Goal: Task Accomplishment & Management: Use online tool/utility

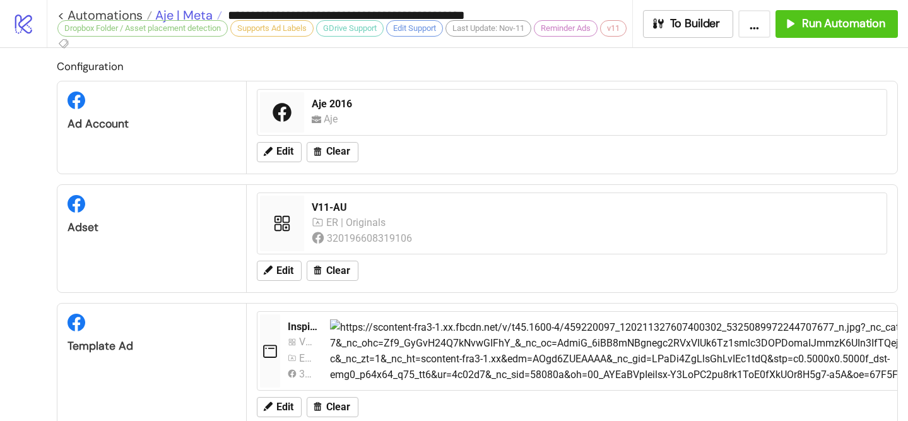
click at [199, 13] on span "Aje | Meta" at bounding box center [182, 15] width 61 height 16
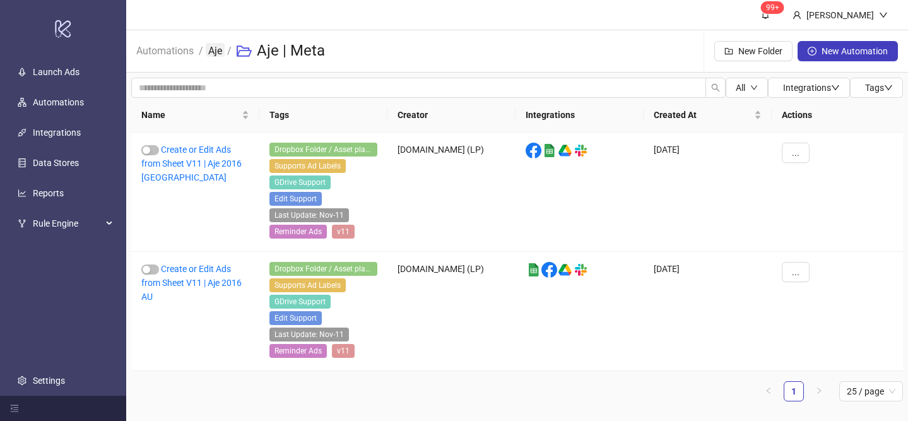
click at [216, 54] on link "Aje" at bounding box center [215, 50] width 19 height 14
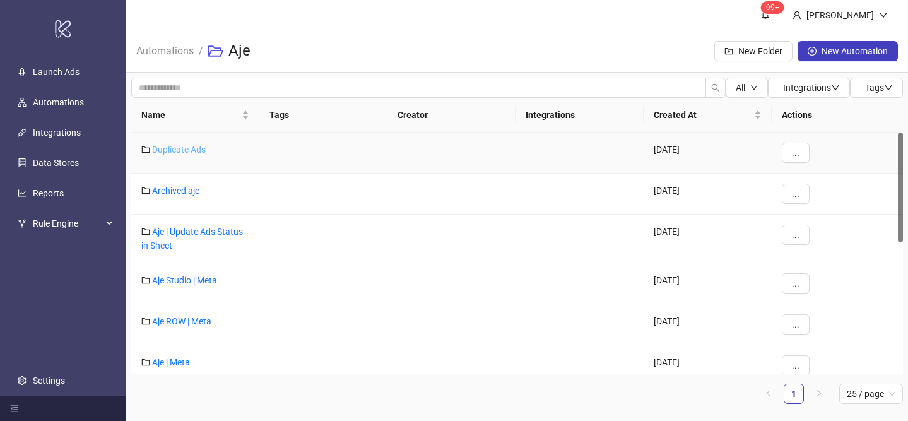
click at [185, 149] on link "Duplicate Ads" at bounding box center [179, 149] width 54 height 10
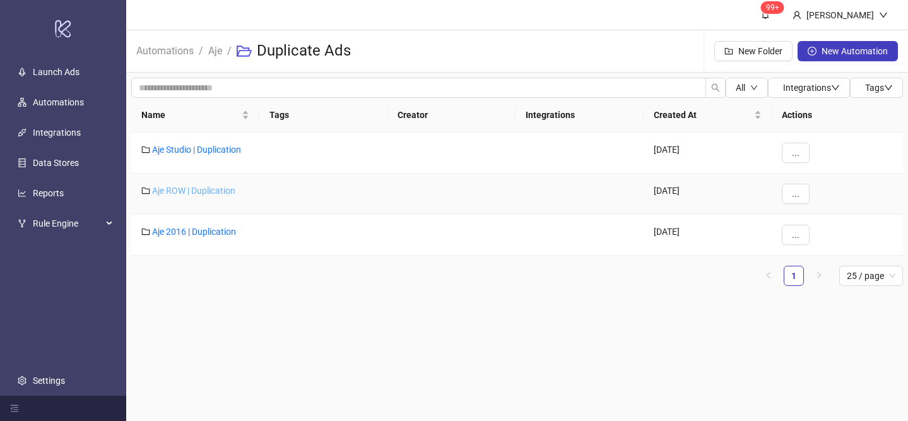
click at [194, 193] on link "Aje ROW | Duplication" at bounding box center [193, 190] width 83 height 10
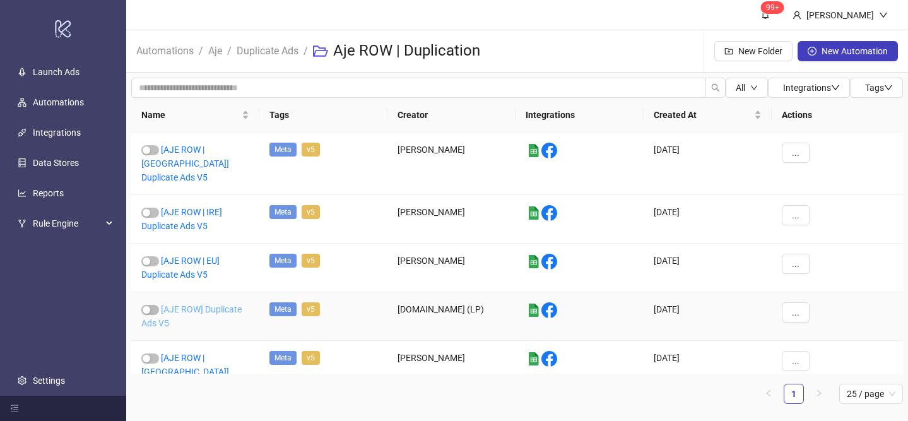
click at [196, 304] on link "[AJE ROW] Duplicate Ads V5" at bounding box center [191, 316] width 100 height 24
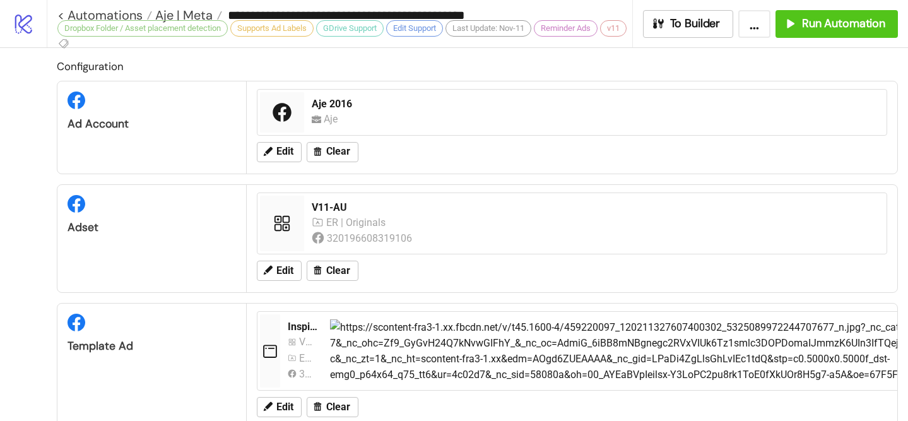
type input "**********"
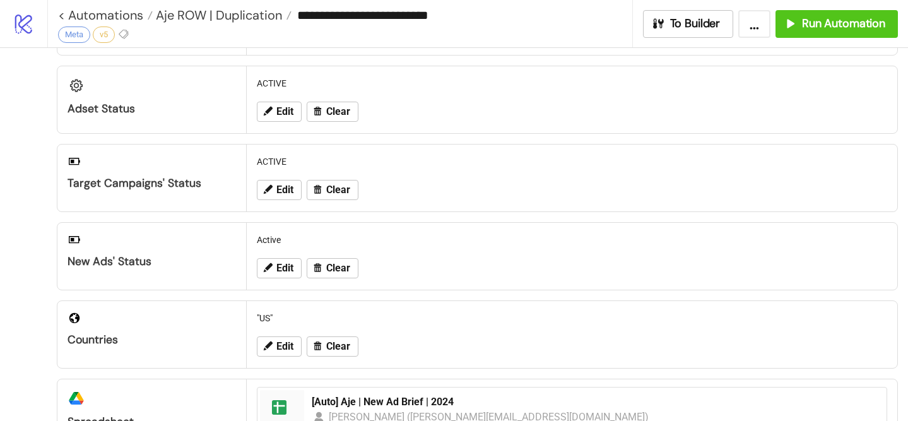
scroll to position [111, 0]
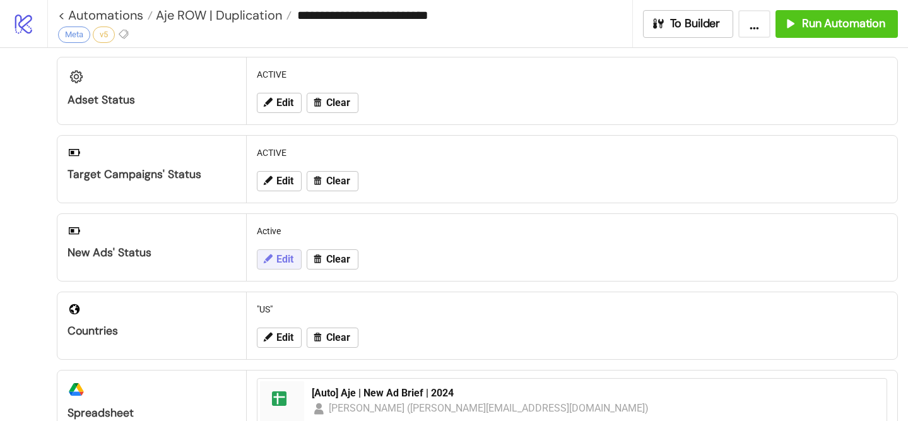
click at [279, 257] on span "Edit" at bounding box center [284, 259] width 17 height 11
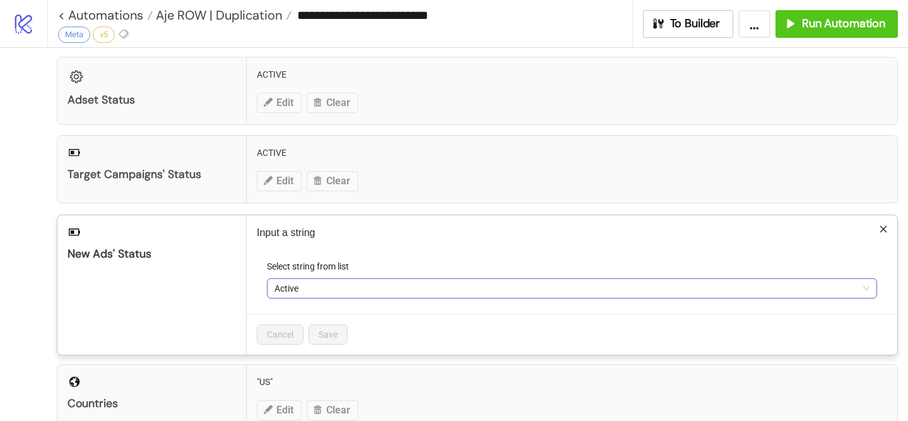
click at [295, 292] on span "Active" at bounding box center [571, 288] width 595 height 19
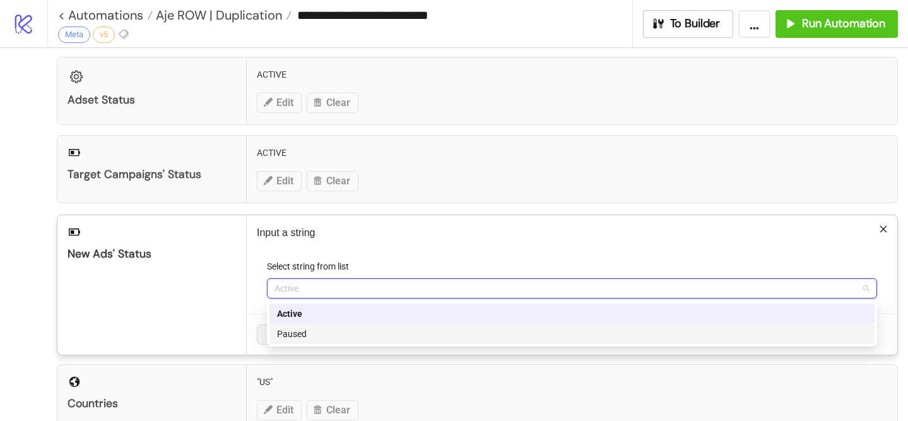
click at [317, 327] on div "Paused" at bounding box center [572, 334] width 590 height 14
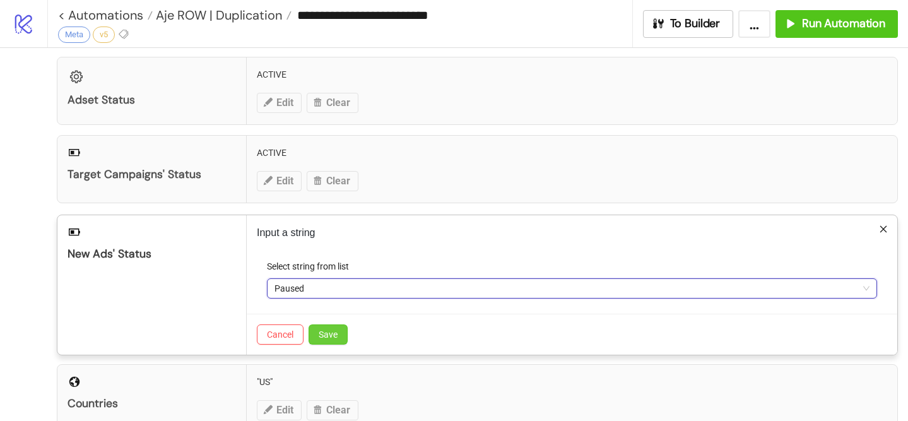
click at [333, 333] on span "Save" at bounding box center [328, 334] width 19 height 10
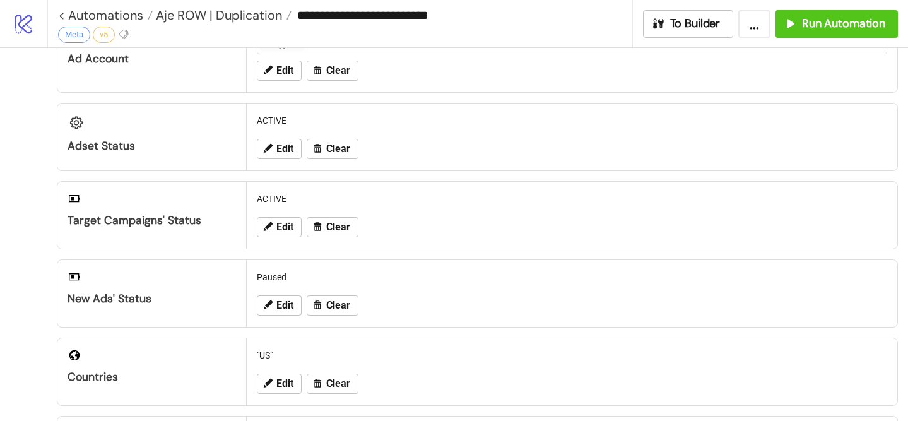
scroll to position [0, 0]
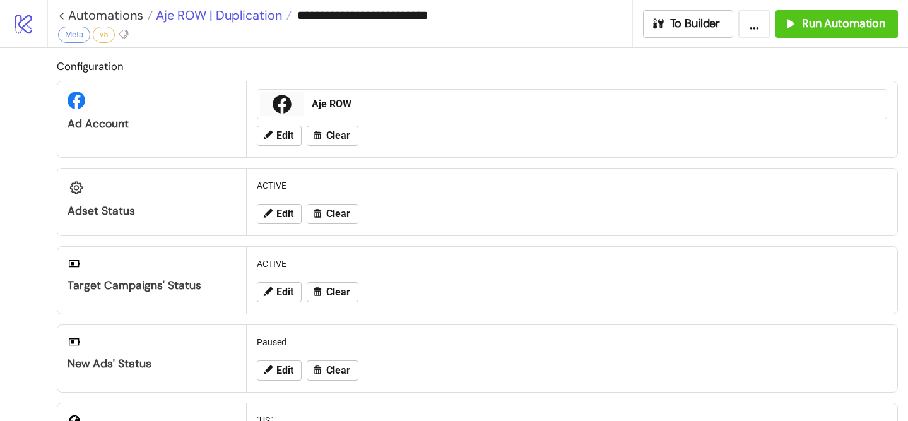
click at [256, 21] on span "Aje ROW | Duplication" at bounding box center [217, 15] width 129 height 16
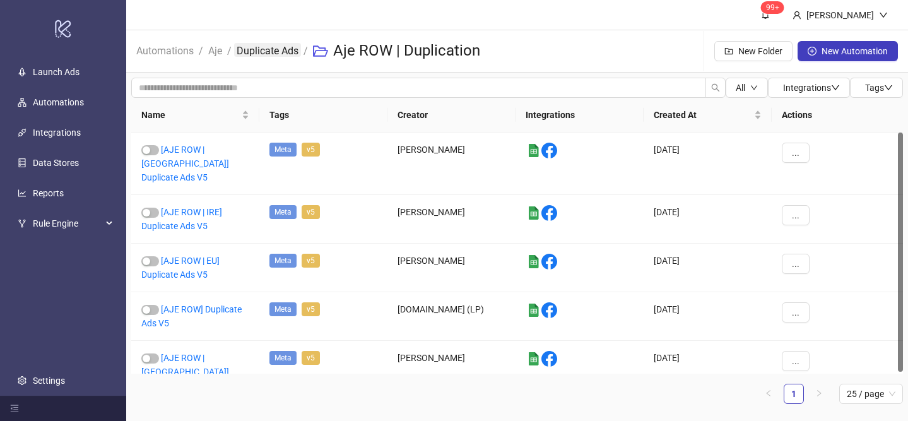
click at [269, 52] on link "Duplicate Ads" at bounding box center [267, 50] width 67 height 14
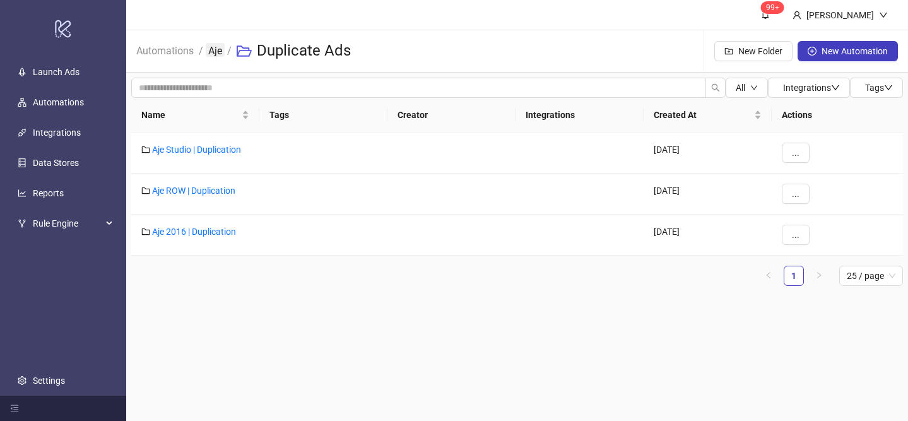
click at [221, 52] on link "Aje" at bounding box center [215, 50] width 19 height 14
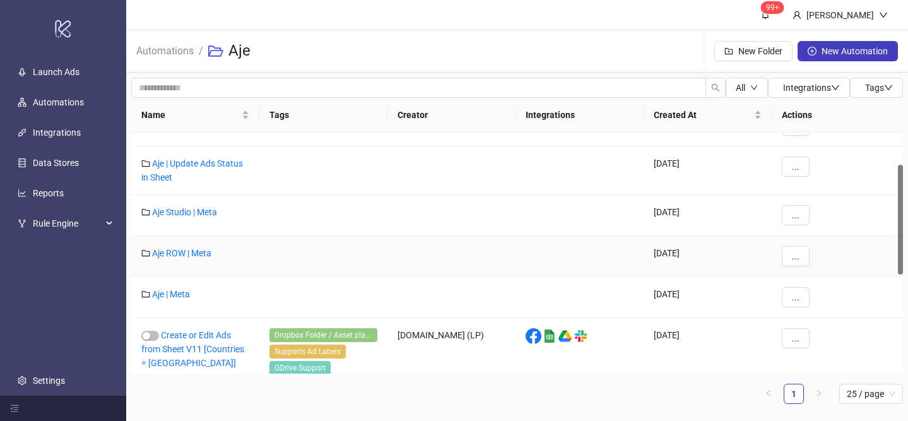
scroll to position [71, 0]
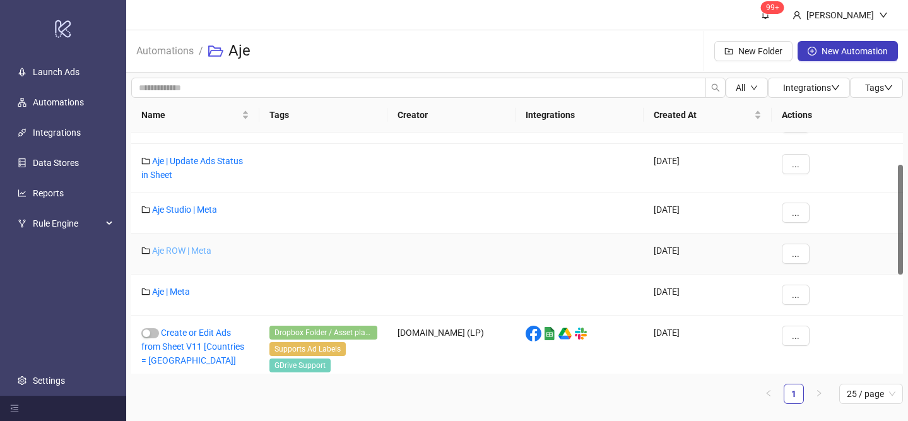
click at [174, 254] on link "Aje ROW | Meta" at bounding box center [181, 250] width 59 height 10
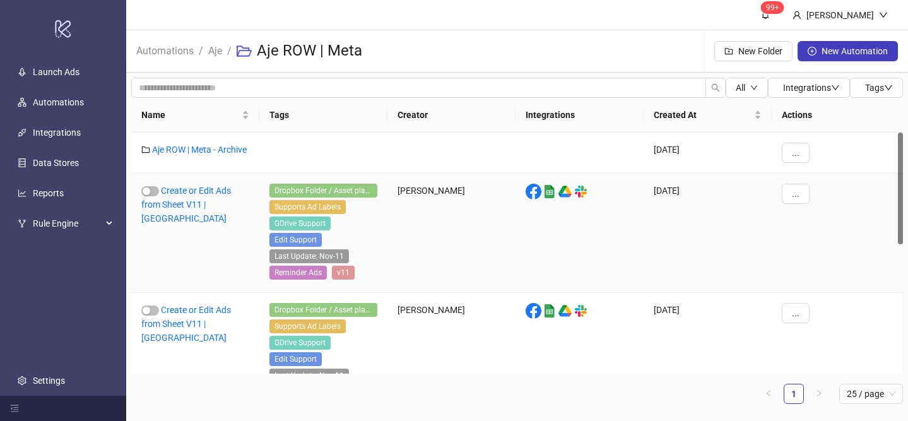
click at [192, 196] on div "Create or Edit Ads from Sheet V11 | [GEOGRAPHIC_DATA]" at bounding box center [195, 232] width 128 height 119
click at [192, 199] on link "Create or Edit Ads from Sheet V11 | [GEOGRAPHIC_DATA]" at bounding box center [186, 204] width 90 height 38
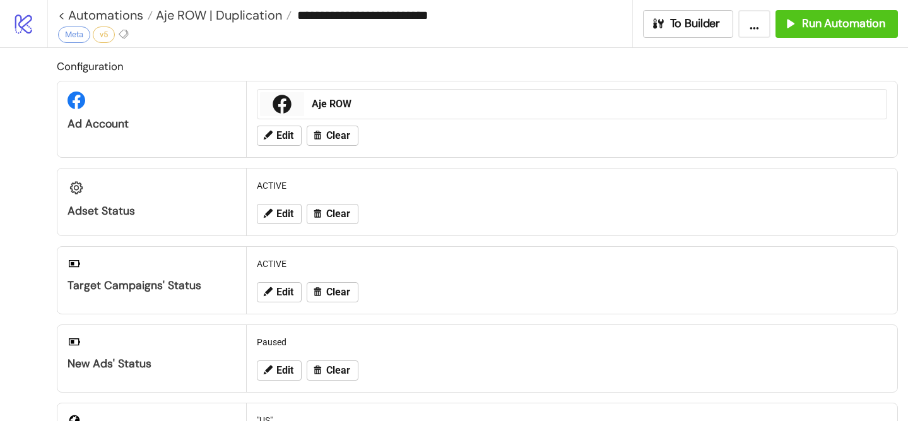
type input "**********"
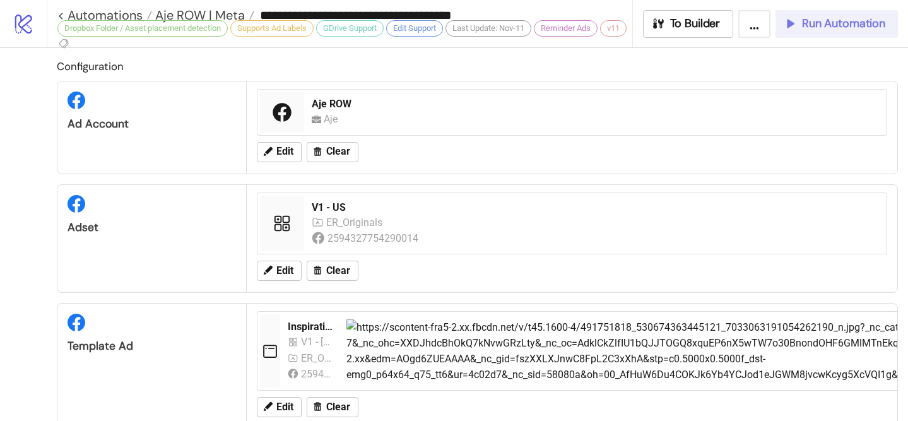
click at [862, 18] on span "Run Automation" at bounding box center [843, 23] width 83 height 15
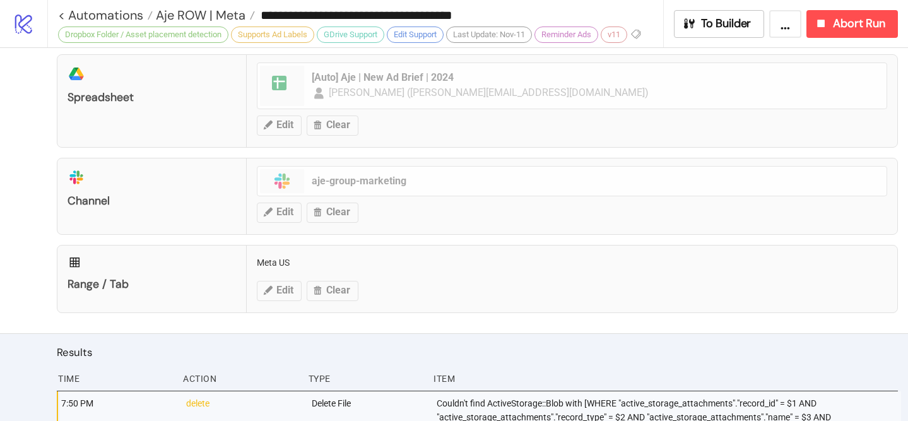
scroll to position [789, 0]
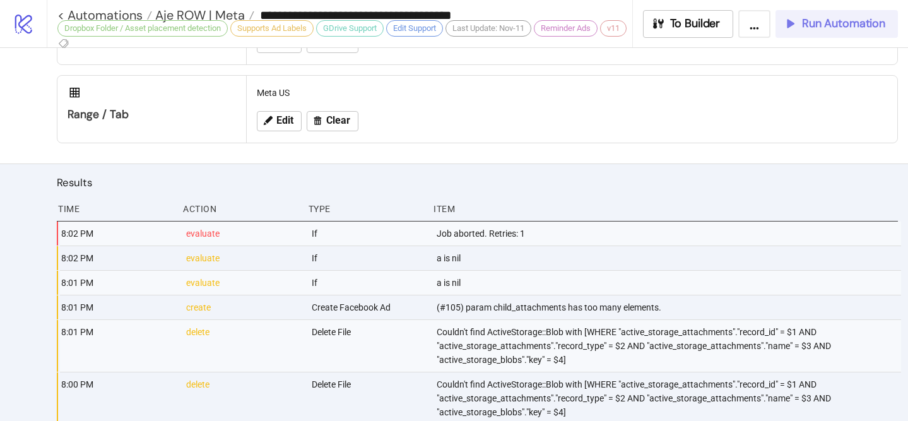
click at [797, 35] on button "Run Automation" at bounding box center [836, 24] width 122 height 28
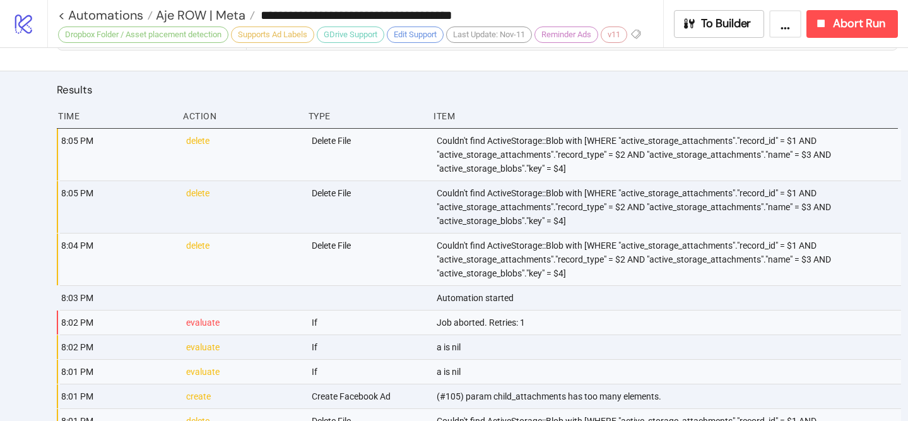
scroll to position [874, 0]
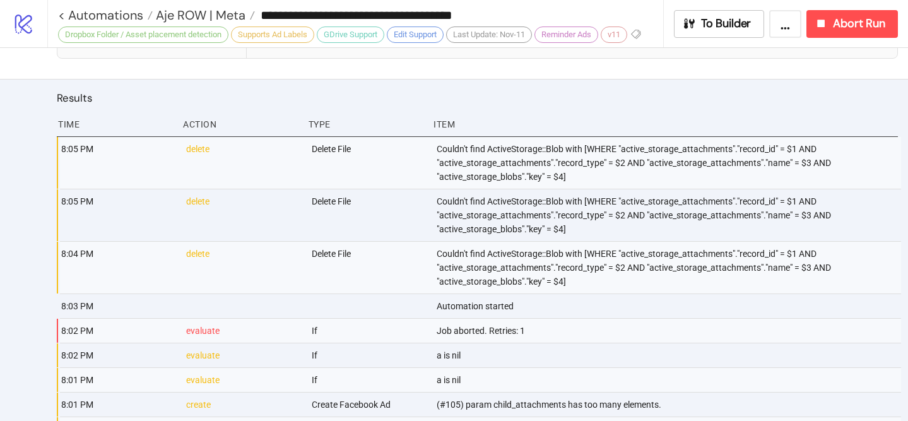
click at [488, 194] on div "Couldn't find ActiveStorage::Blob with [WHERE "active_storage_attachments"."rec…" at bounding box center [668, 215] width 466 height 52
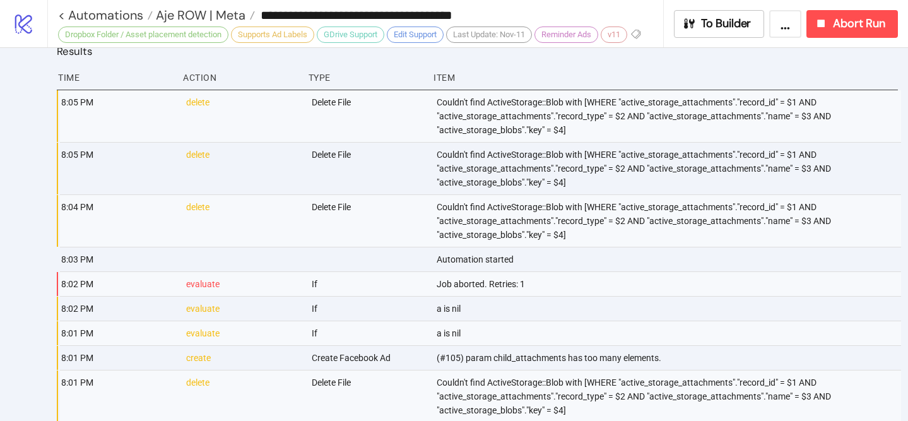
scroll to position [921, 0]
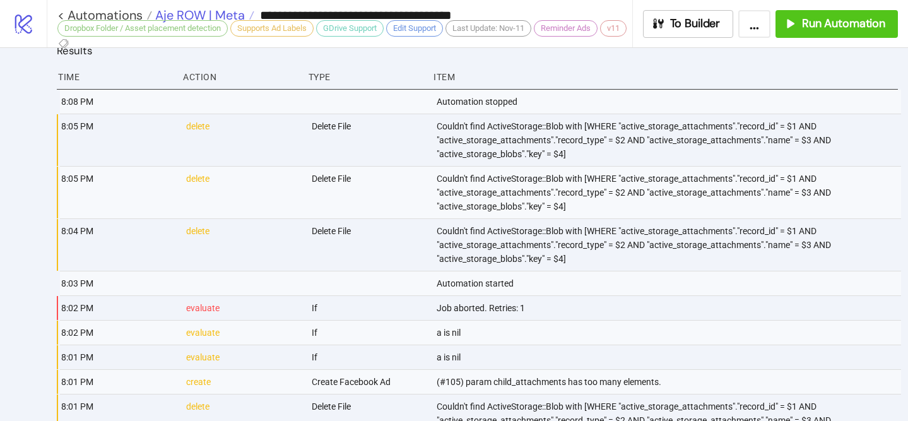
click at [226, 8] on span "Aje ROW | Meta" at bounding box center [198, 15] width 93 height 16
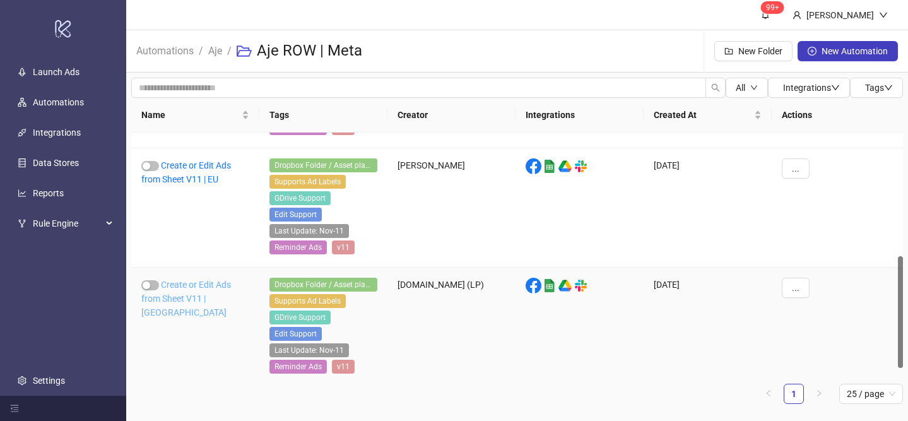
scroll to position [265, 0]
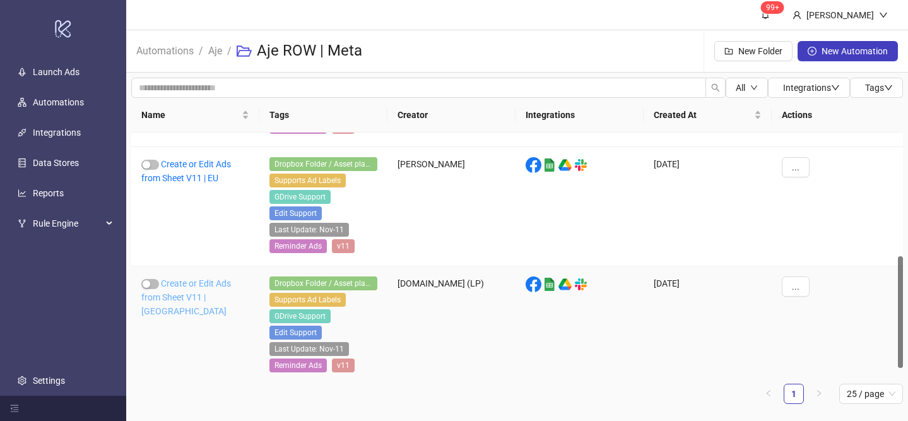
click at [198, 292] on link "Create or Edit Ads from Sheet V11 | [GEOGRAPHIC_DATA]" at bounding box center [186, 297] width 90 height 38
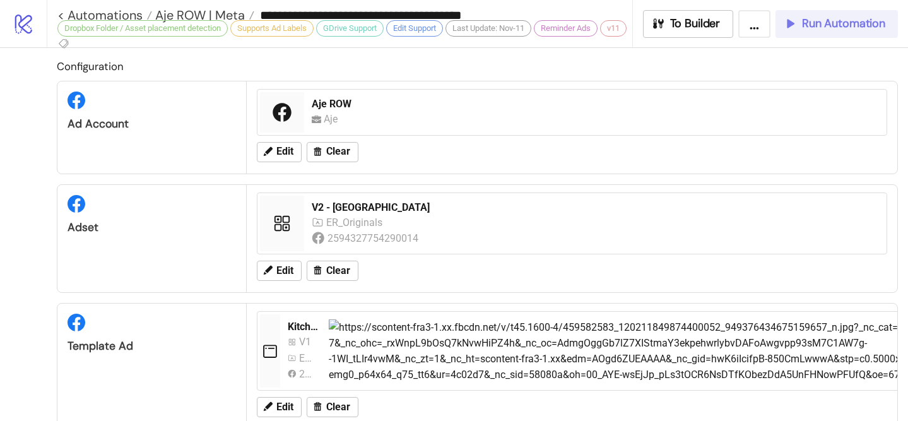
click at [828, 25] on span "Run Automation" at bounding box center [843, 23] width 83 height 15
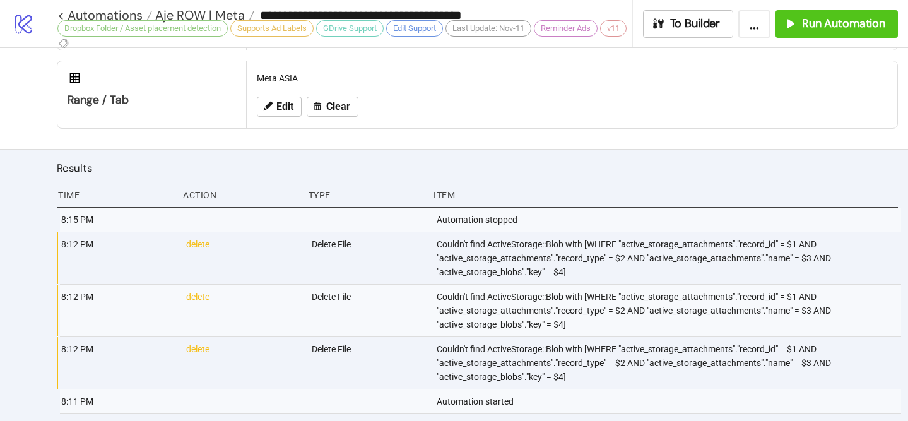
scroll to position [868, 0]
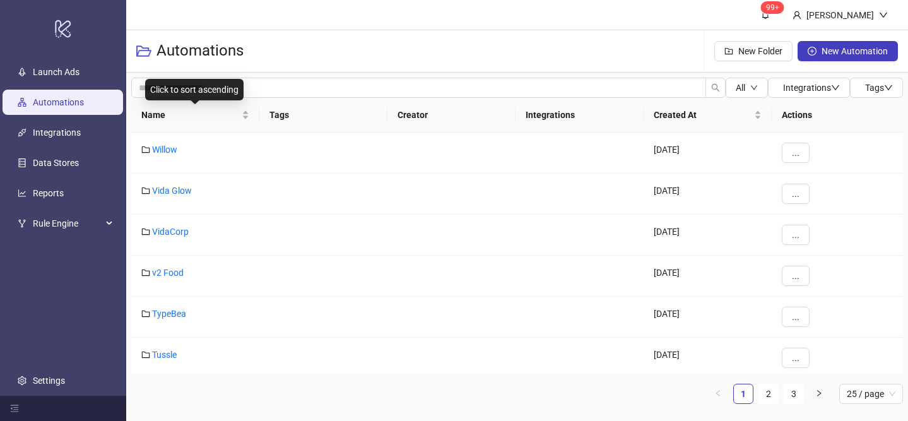
click at [245, 110] on div "Name" at bounding box center [195, 115] width 108 height 14
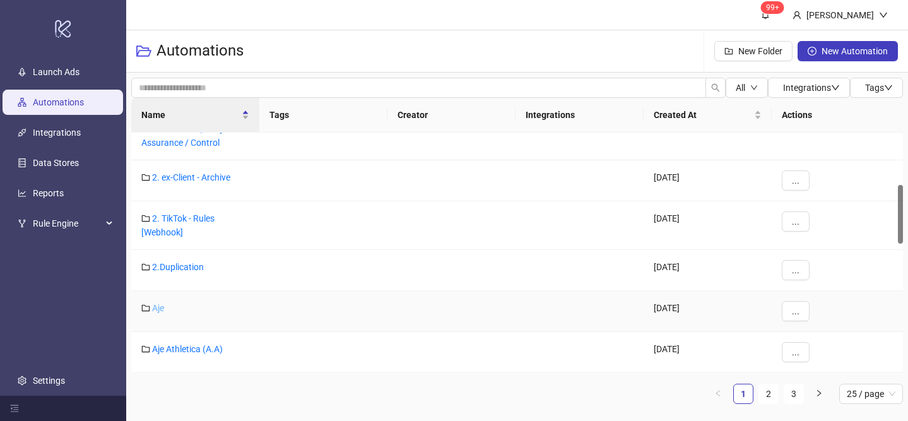
click at [159, 310] on link "Aje" at bounding box center [158, 308] width 12 height 10
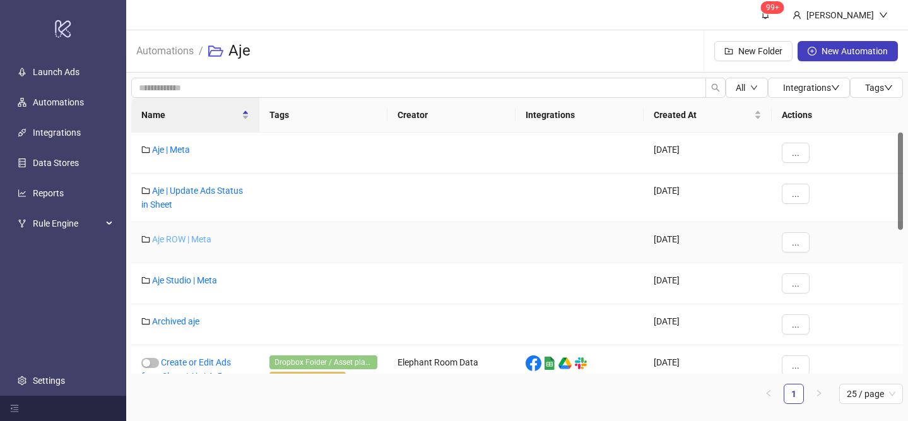
click at [182, 237] on link "Aje ROW | Meta" at bounding box center [181, 239] width 59 height 10
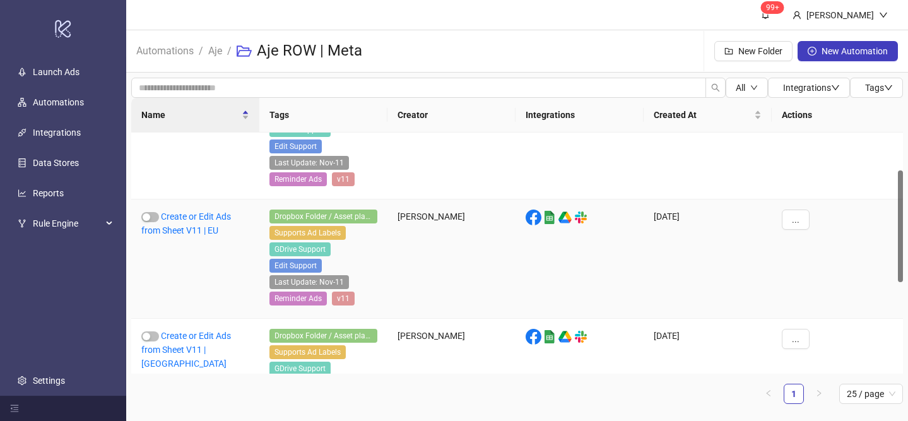
scroll to position [81, 0]
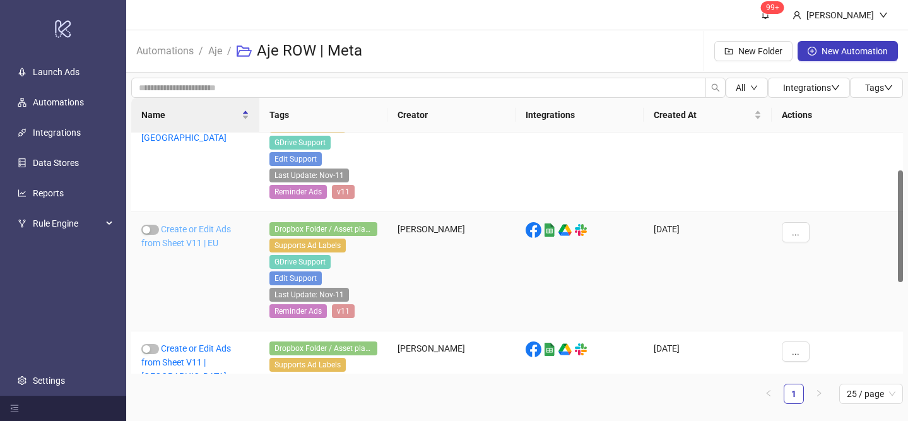
click at [199, 232] on link "Create or Edit Ads from Sheet V11 | EU" at bounding box center [186, 236] width 90 height 24
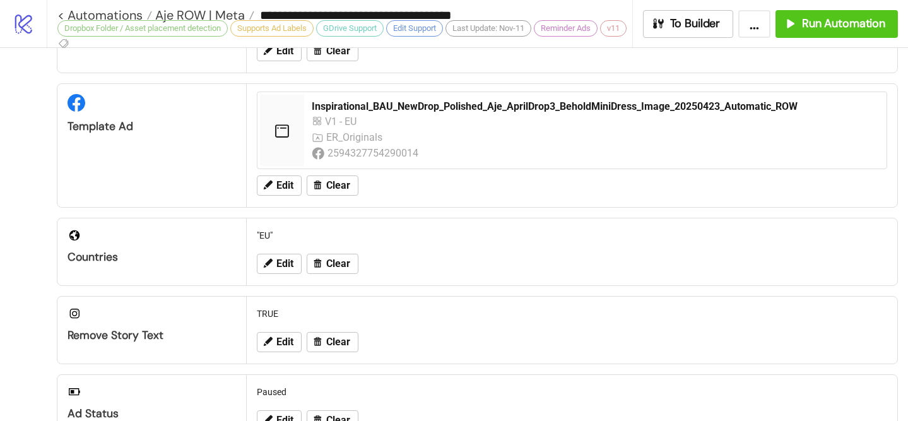
scroll to position [284, 0]
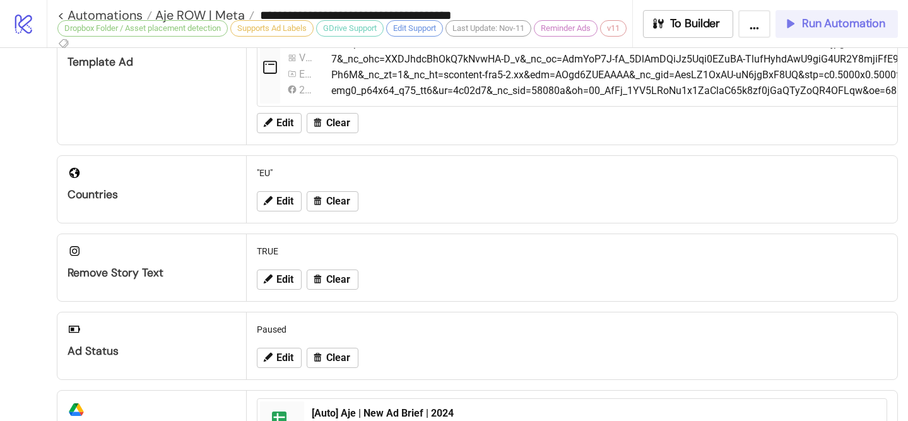
click at [838, 30] on span "Run Automation" at bounding box center [843, 23] width 83 height 15
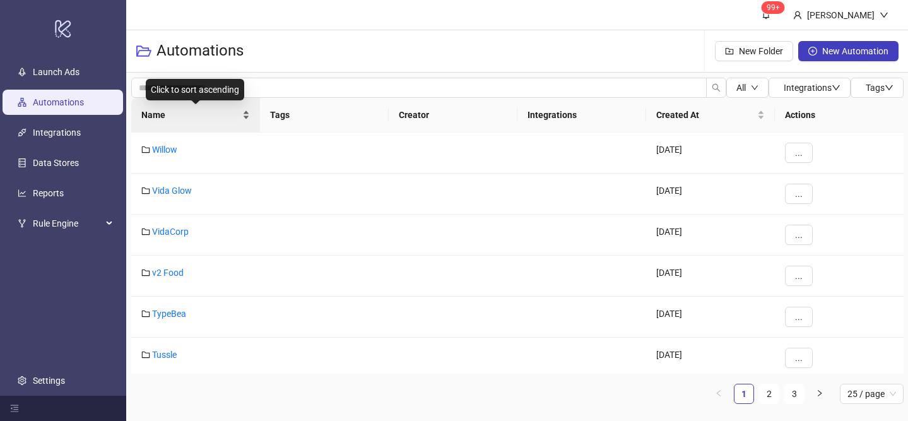
click at [250, 111] on div "Name" at bounding box center [195, 115] width 109 height 14
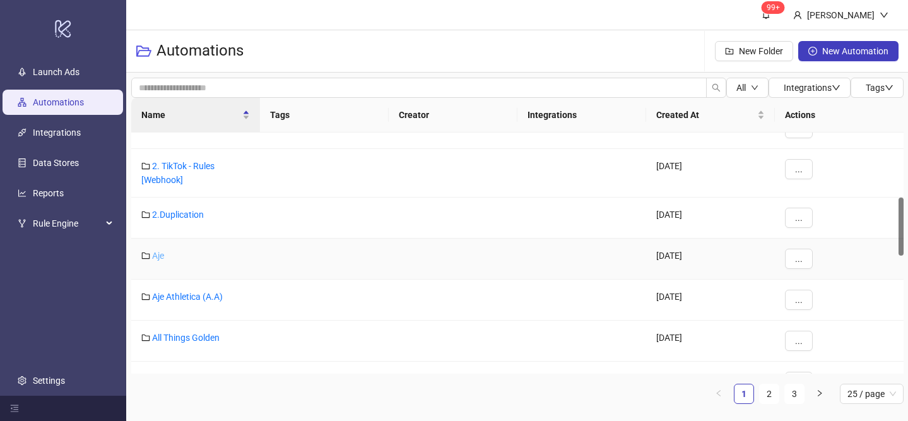
click at [155, 257] on link "Aje" at bounding box center [158, 255] width 12 height 10
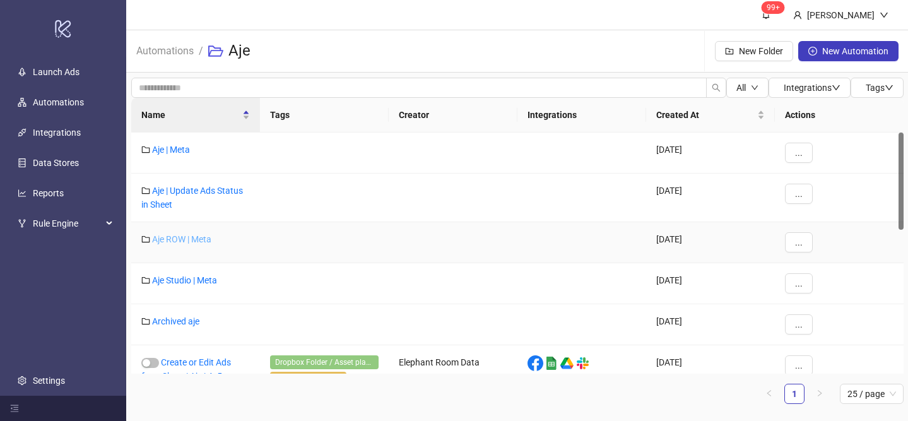
click at [189, 240] on link "Aje ROW | Meta" at bounding box center [181, 239] width 59 height 10
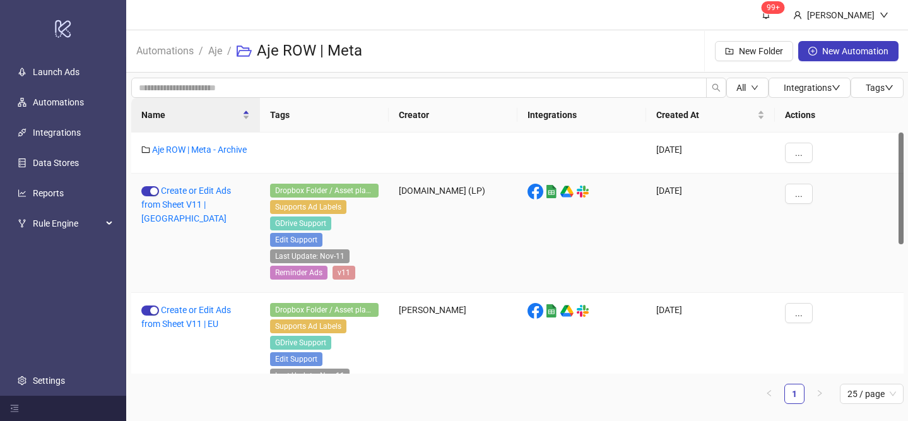
scroll to position [161, 0]
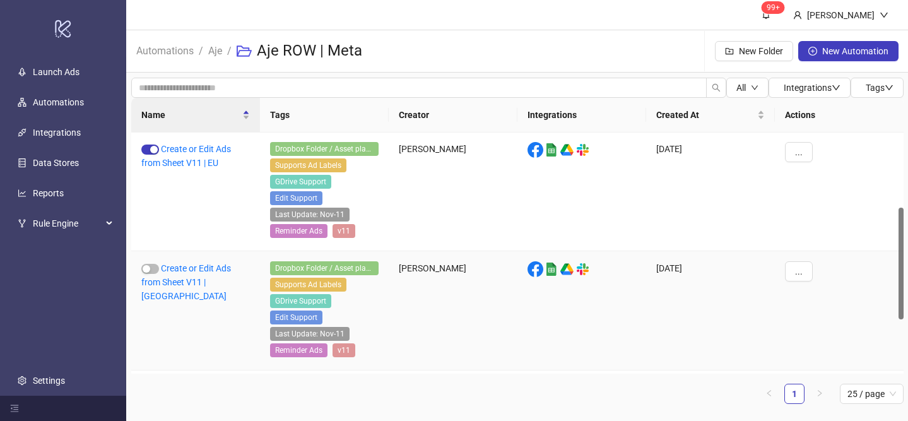
click at [203, 275] on div "Create or Edit Ads from Sheet V11 | [GEOGRAPHIC_DATA]" at bounding box center [195, 310] width 129 height 119
click at [211, 270] on link "Create or Edit Ads from Sheet V11 | [GEOGRAPHIC_DATA]" at bounding box center [186, 282] width 90 height 38
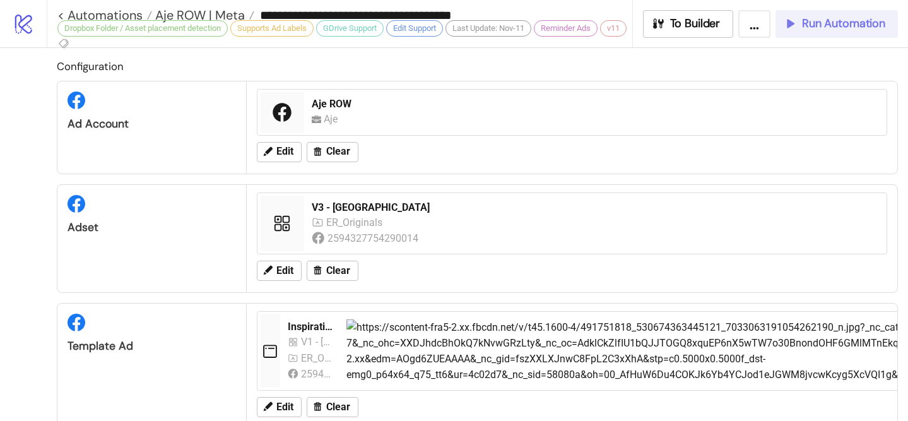
click at [806, 33] on button "Run Automation" at bounding box center [836, 24] width 122 height 28
